Goal: Navigation & Orientation: Go to known website

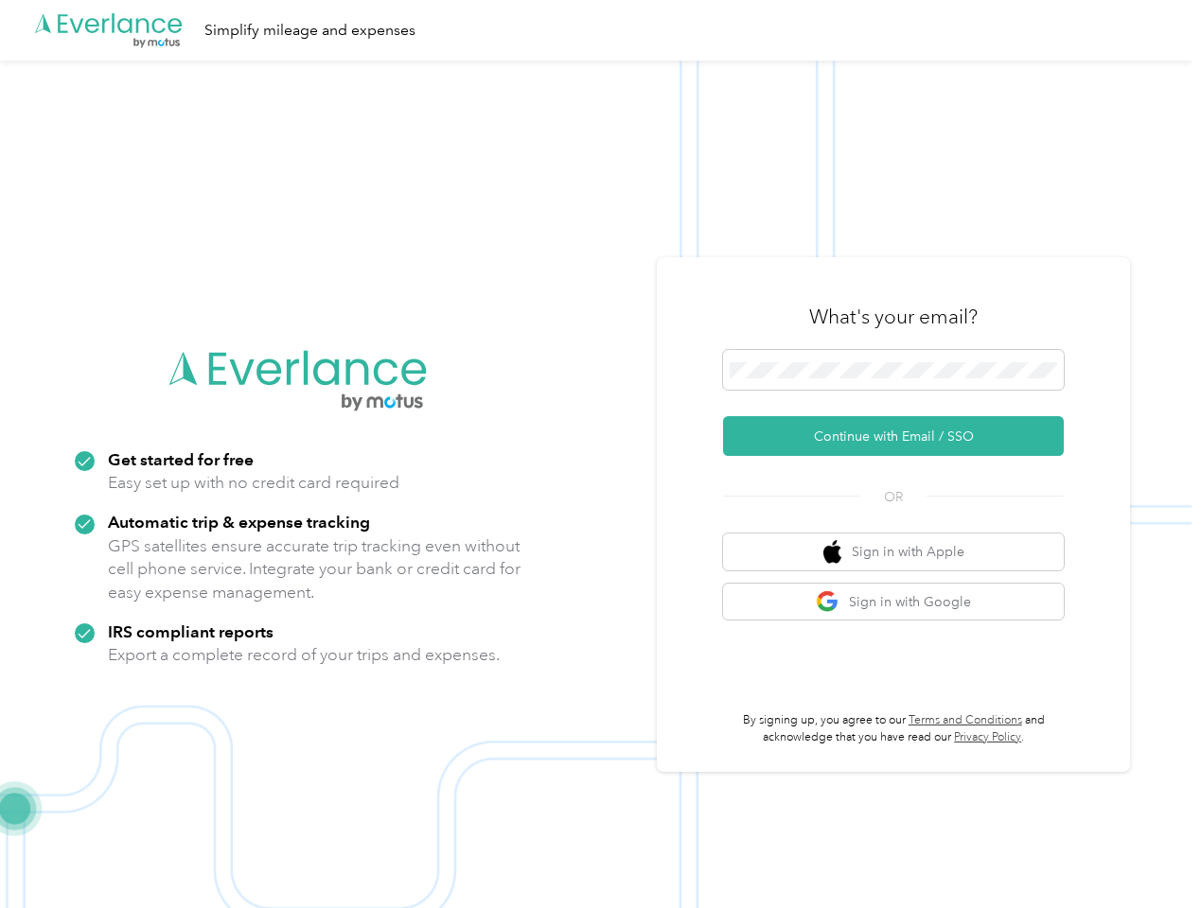
click at [600, 454] on img at bounding box center [595, 515] width 1191 height 908
click at [600, 30] on div ".cls-1 { fill: #00adee; } .cls-2 { fill: #fff; } .cls-3 { fill: #707372; } .cls…" at bounding box center [595, 30] width 1191 height 61
click at [901, 436] on button "Continue with Email / SSO" at bounding box center [893, 436] width 341 height 40
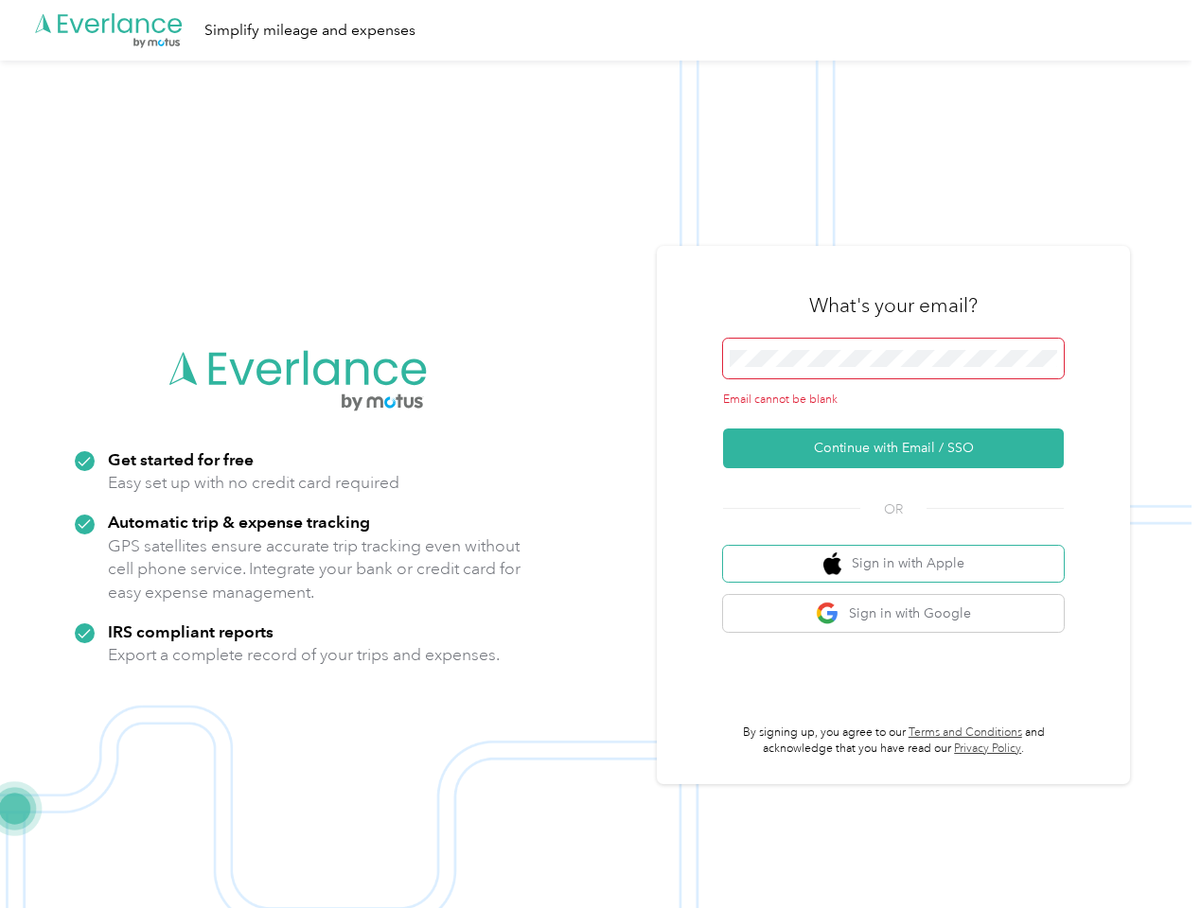
click at [901, 552] on button "Sign in with Apple" at bounding box center [893, 564] width 341 height 37
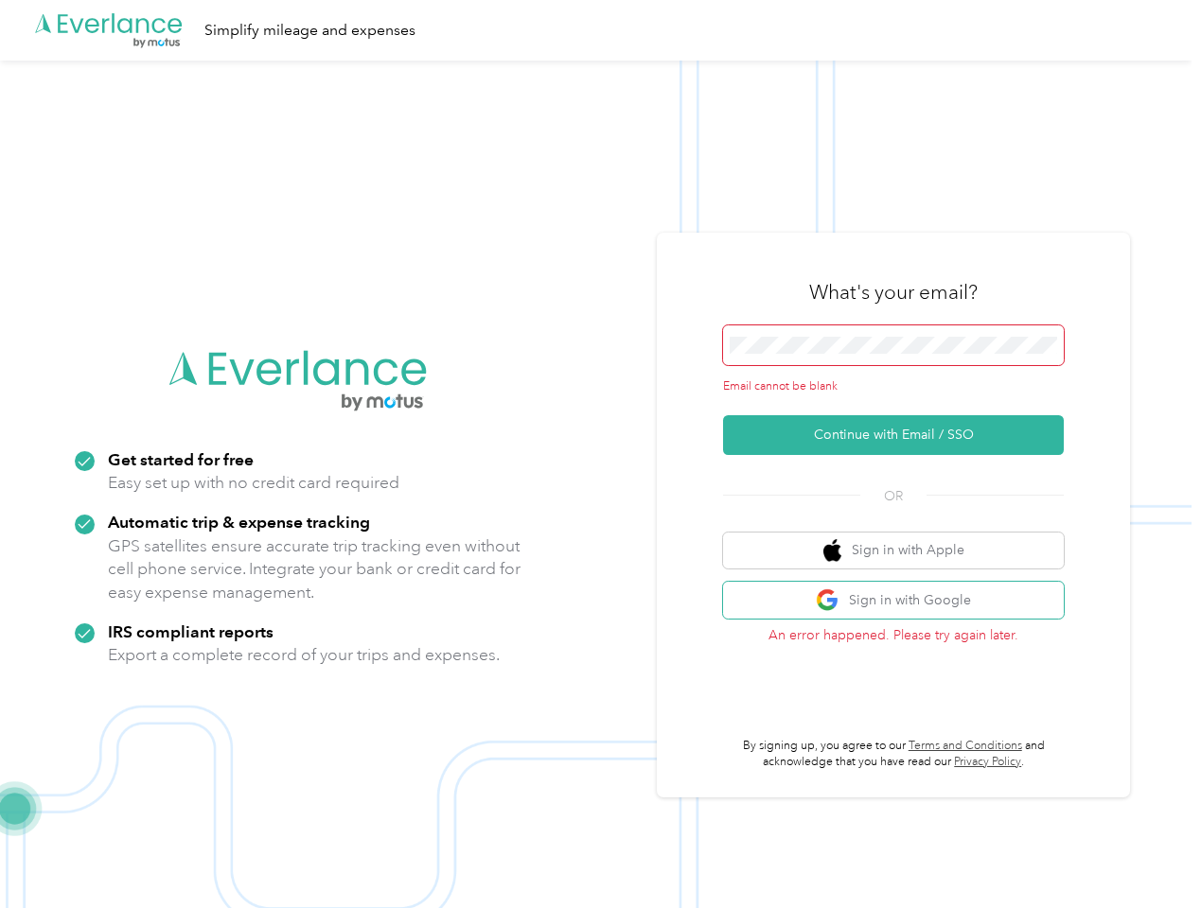
click at [901, 602] on button "Sign in with Google" at bounding box center [893, 600] width 341 height 37
